Goal: Transaction & Acquisition: Book appointment/travel/reservation

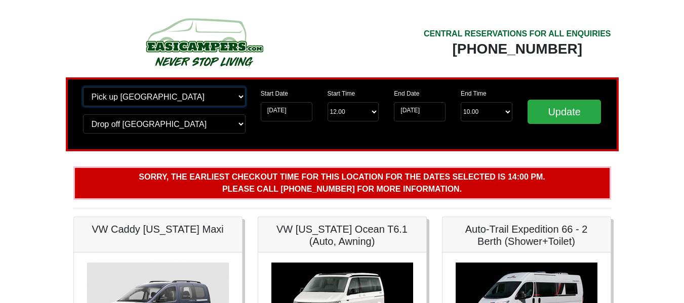
click at [240, 98] on select "Change pick up location? Pick up Edinburgh Birmingham Airport Blackburn Lancash…" at bounding box center [164, 96] width 163 height 19
select select "QUE1"
click at [83, 87] on select "Change pick up location? Pick up Edinburgh Birmingham Airport Blackburn Lancash…" at bounding box center [164, 96] width 163 height 19
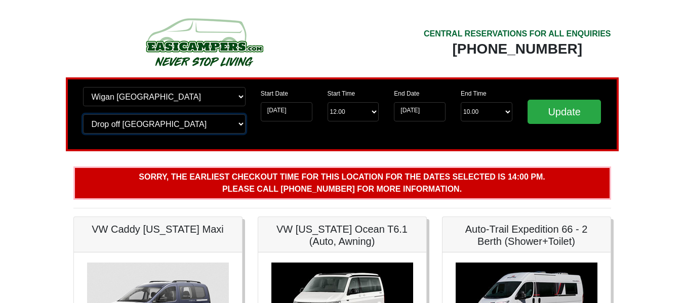
click at [239, 126] on select "Change drop off location? Drop off Edinburgh Birmingham Airport Blackburn Lanca…" at bounding box center [164, 123] width 163 height 19
select select "QUE1"
click at [83, 114] on select "Change drop off location? Drop off Edinburgh Birmingham Airport Blackburn Lanca…" at bounding box center [164, 123] width 163 height 19
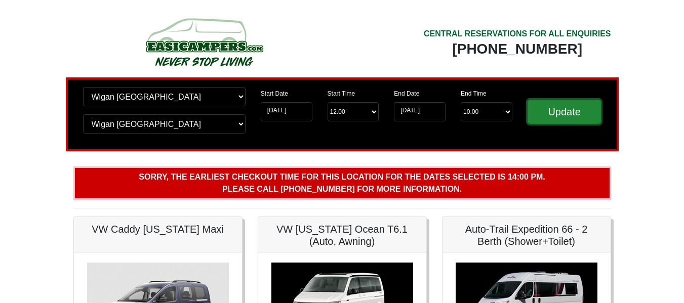
click at [561, 111] on input "Update" at bounding box center [565, 112] width 74 height 24
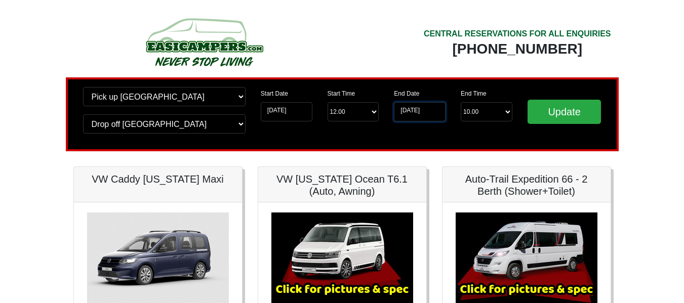
click at [444, 110] on input "[DATE]" at bounding box center [420, 111] width 52 height 19
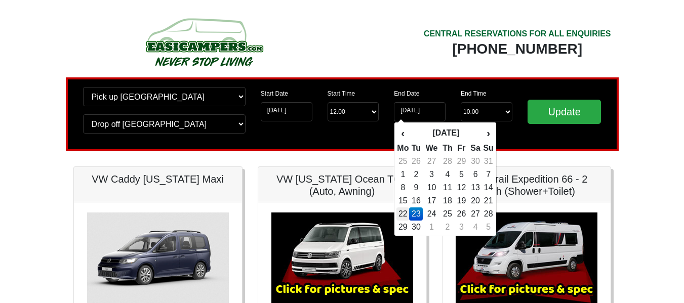
click at [402, 211] on td "22" at bounding box center [402, 214] width 13 height 13
type input "[DATE]"
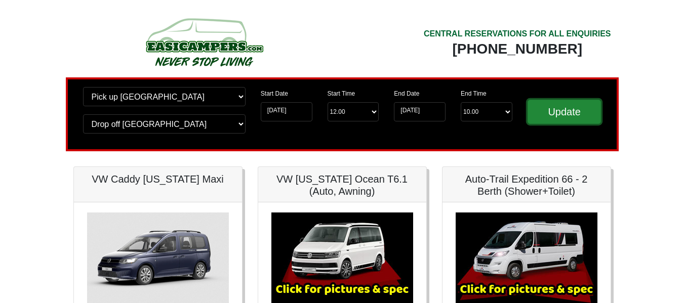
click at [565, 111] on input "Update" at bounding box center [565, 112] width 74 height 24
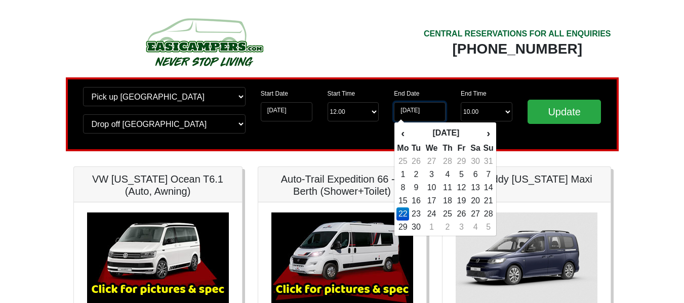
click at [438, 110] on input "22-09-2025" at bounding box center [420, 111] width 52 height 19
click at [417, 215] on td "23" at bounding box center [416, 214] width 14 height 13
type input "[DATE]"
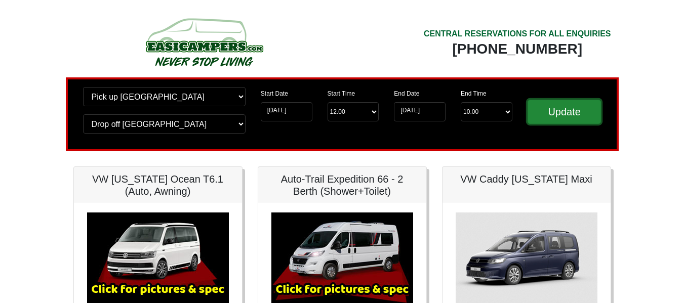
click at [582, 116] on input "Update" at bounding box center [565, 112] width 74 height 24
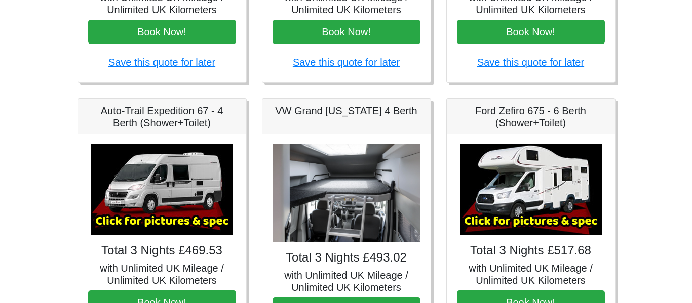
scroll to position [354, 0]
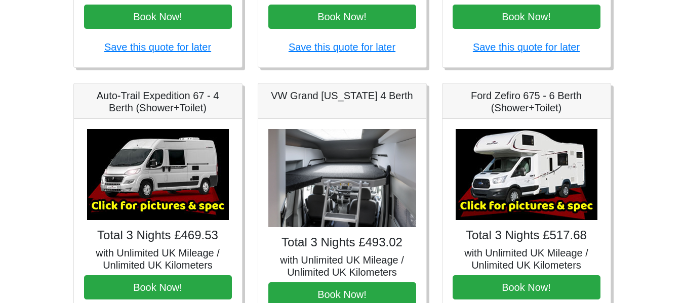
click at [167, 201] on img at bounding box center [158, 174] width 142 height 91
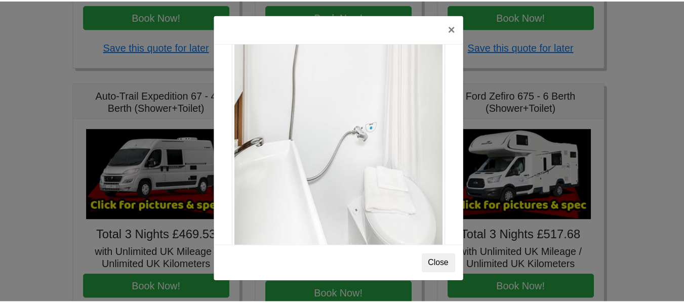
scroll to position [1371, 0]
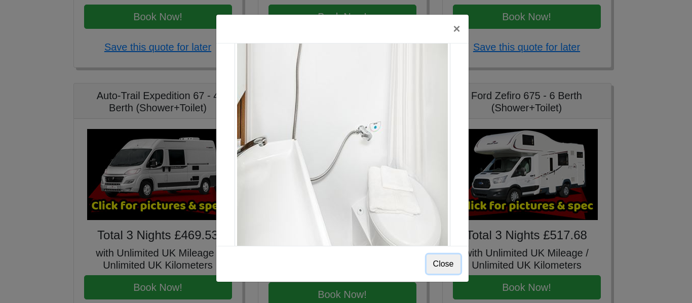
click at [447, 265] on button "Close" at bounding box center [443, 264] width 34 height 19
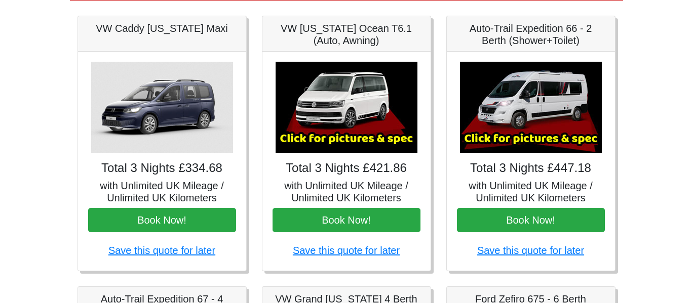
scroll to position [152, 0]
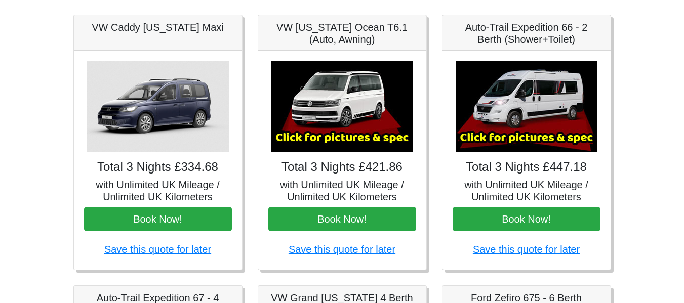
click at [523, 137] on img at bounding box center [527, 106] width 142 height 91
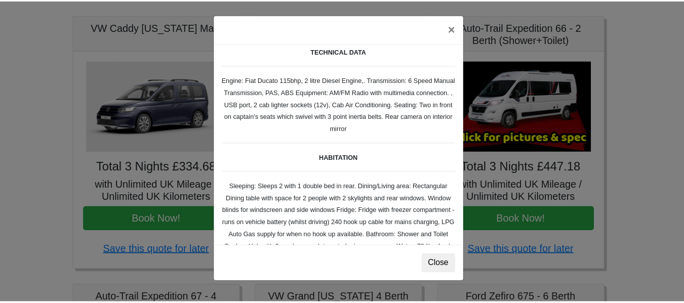
scroll to position [0, 0]
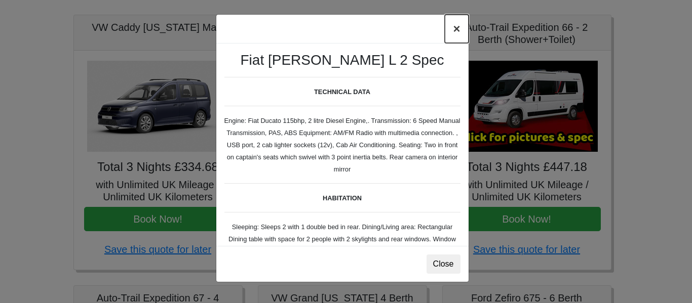
click at [456, 32] on button "×" at bounding box center [456, 29] width 23 height 28
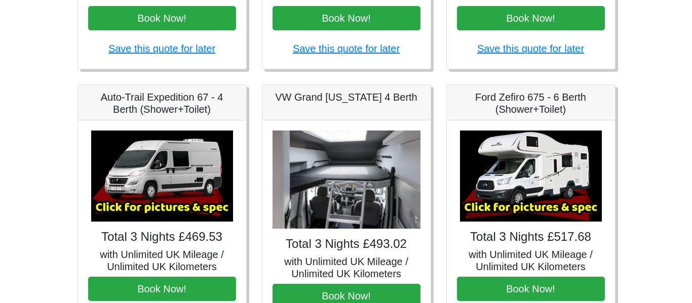
scroll to position [354, 0]
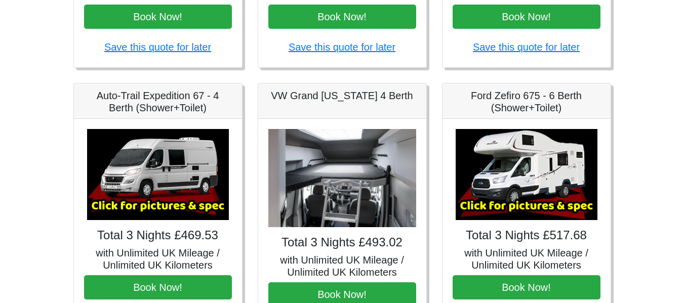
click at [537, 175] on img at bounding box center [527, 174] width 142 height 91
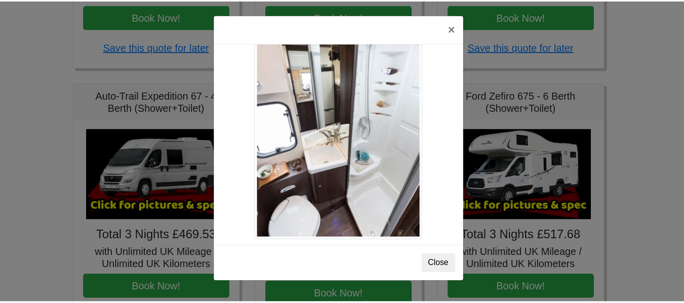
scroll to position [709, 0]
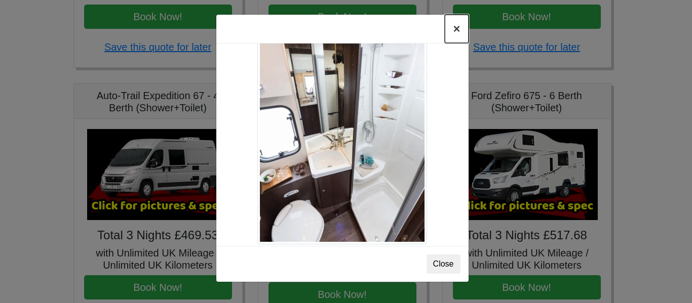
click at [457, 30] on button "×" at bounding box center [456, 29] width 23 height 28
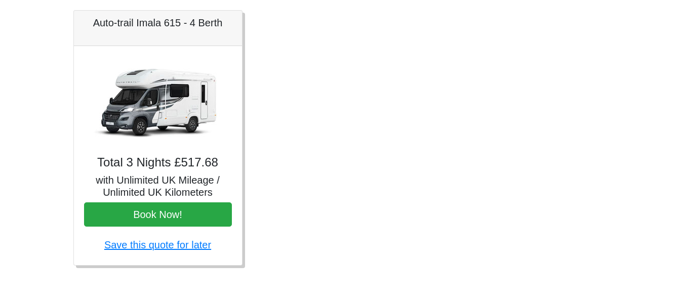
scroll to position [707, 0]
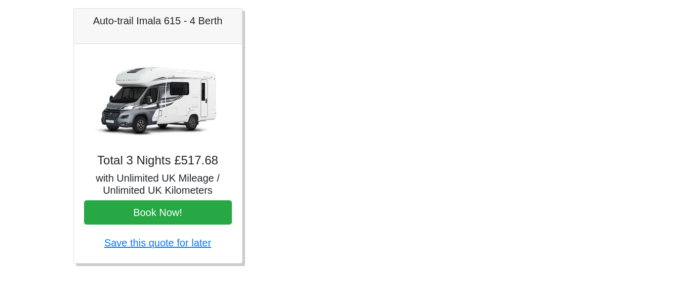
click at [158, 114] on img at bounding box center [158, 99] width 142 height 91
click at [173, 83] on img at bounding box center [158, 99] width 142 height 91
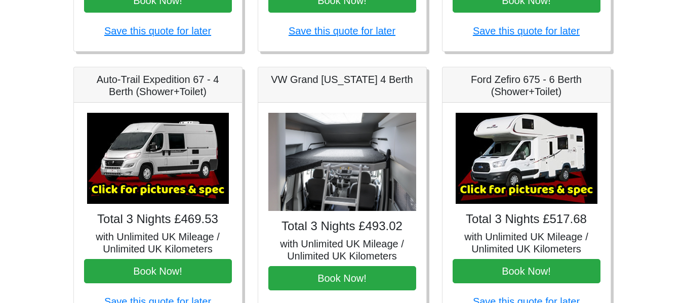
scroll to position [353, 0]
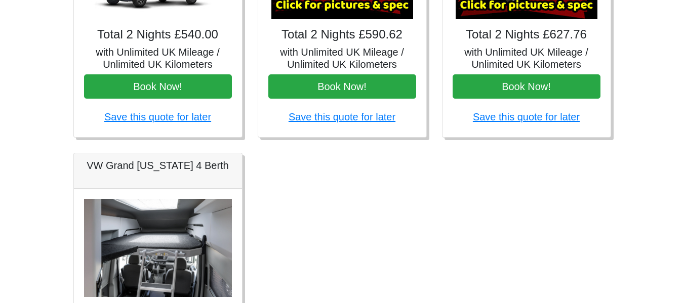
scroll to position [456, 0]
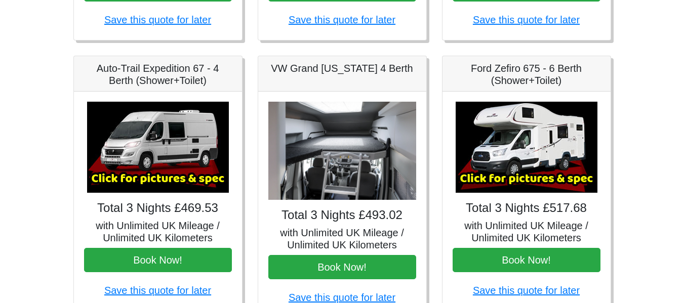
scroll to position [405, 0]
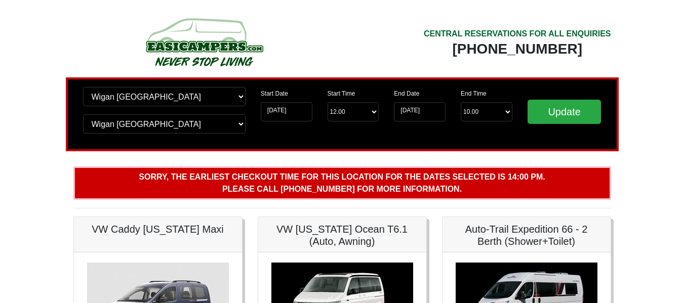
select select "QUE1"
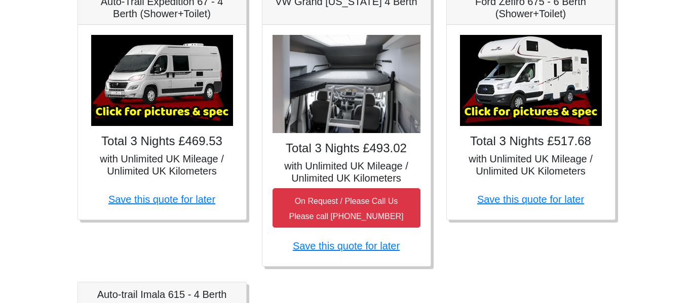
scroll to position [506, 0]
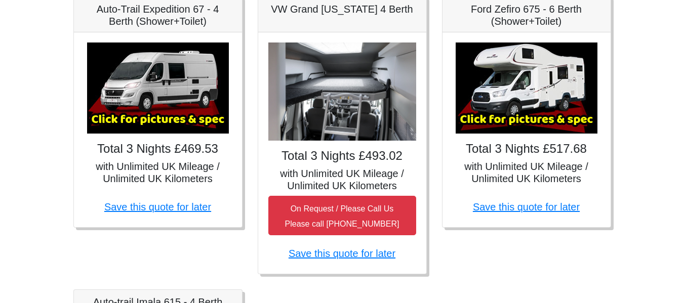
click at [196, 120] on img at bounding box center [158, 88] width 142 height 91
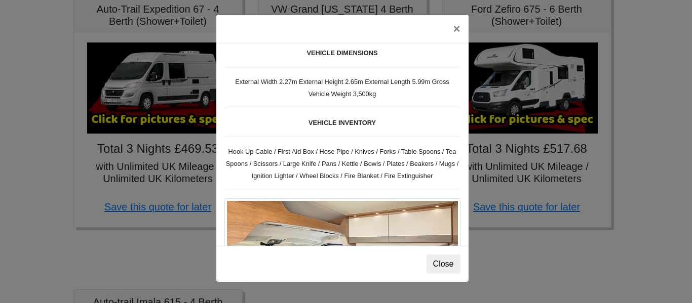
scroll to position [456, 0]
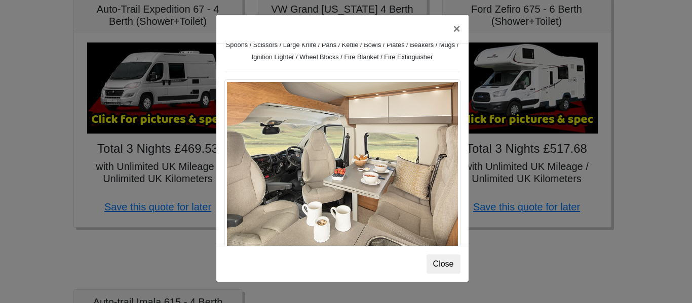
click at [372, 178] on img at bounding box center [342, 169] width 236 height 178
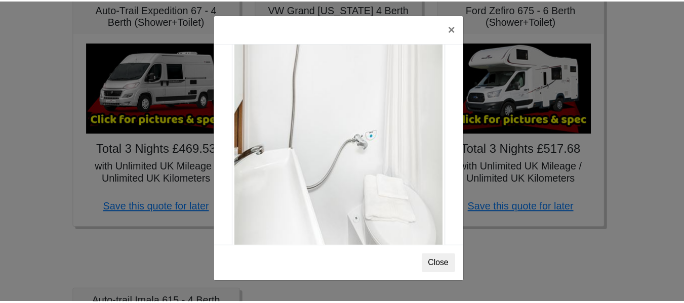
scroll to position [1371, 0]
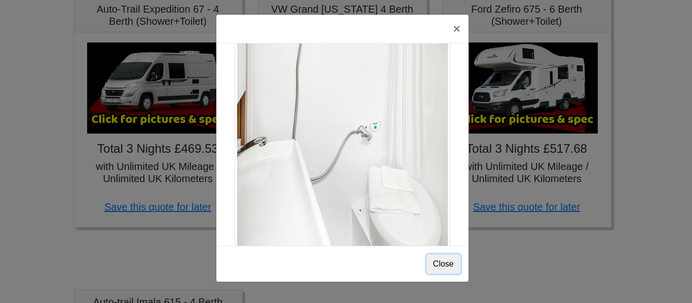
click at [447, 266] on button "Close" at bounding box center [443, 264] width 34 height 19
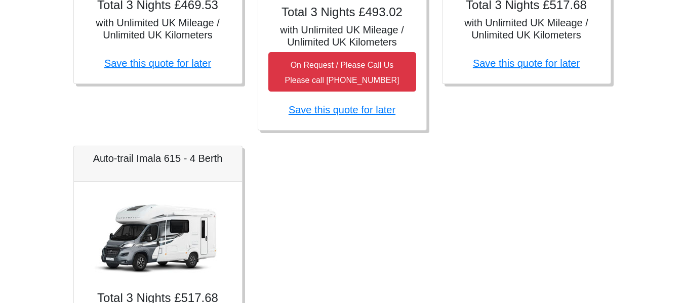
scroll to position [709, 0]
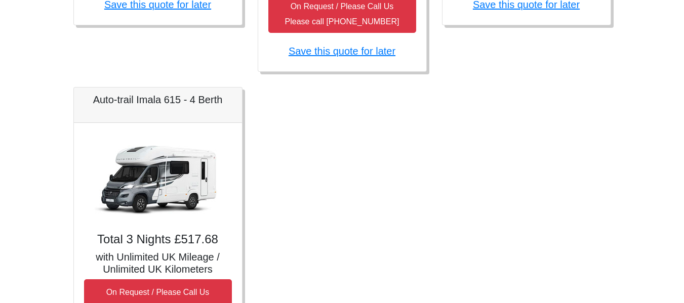
click at [163, 184] on img at bounding box center [158, 178] width 142 height 91
